Goal: Find specific page/section: Find specific page/section

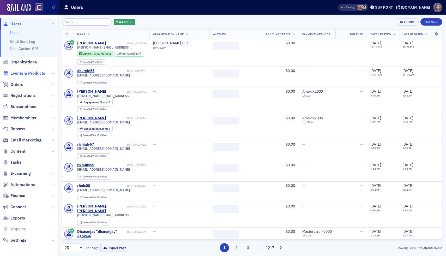
click at [25, 74] on span "Events & Products" at bounding box center [27, 73] width 35 height 6
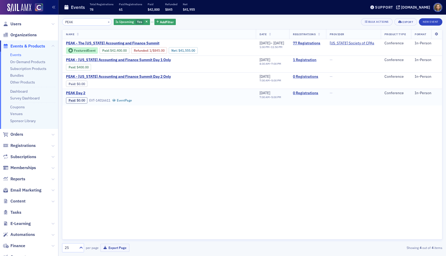
type input "PEAK"
